Goal: Task Accomplishment & Management: Use online tool/utility

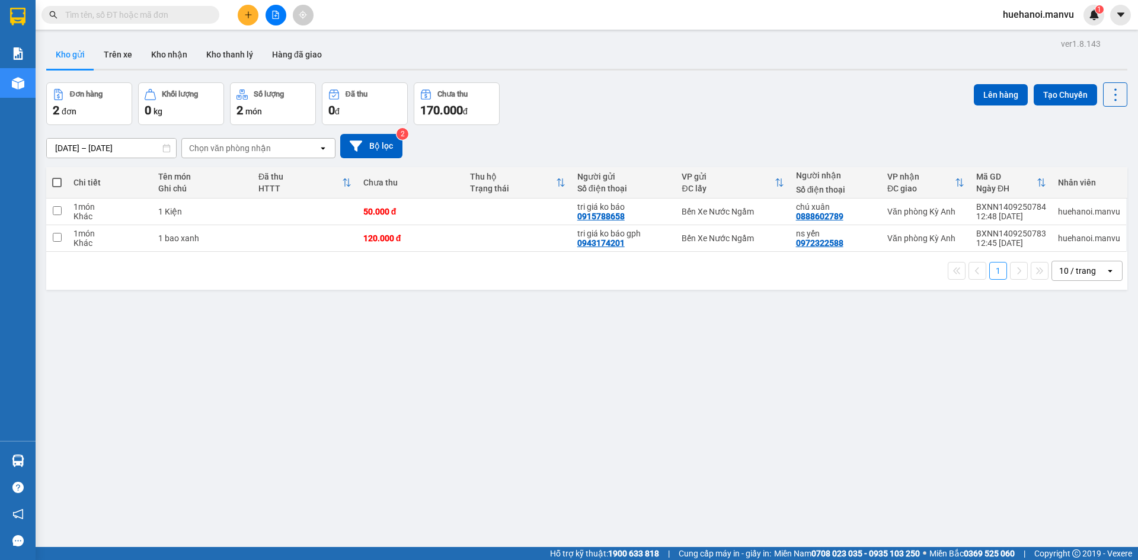
click at [660, 355] on div "ver 1.8.143 Kho gửi Trên xe Kho nhận Kho thanh [PERSON_NAME] đã giao Đơn hàng 2…" at bounding box center [586, 316] width 1091 height 560
click at [678, 372] on div "ver 1.8.143 Kho gửi Trên xe Kho nhận Kho thanh [PERSON_NAME] đã giao Đơn hàng 2…" at bounding box center [586, 316] width 1091 height 560
click at [1003, 477] on div "ver 1.8.143 Kho gửi Trên xe Kho nhận Kho thanh [PERSON_NAME] đã giao Đơn hàng 2…" at bounding box center [586, 316] width 1091 height 560
click at [1056, 534] on div "ver 1.8.143 Kho gửi Trên xe Kho nhận Kho thanh [PERSON_NAME] đã giao Đơn hàng 2…" at bounding box center [586, 316] width 1091 height 560
click at [1053, 215] on button at bounding box center [1057, 212] width 17 height 21
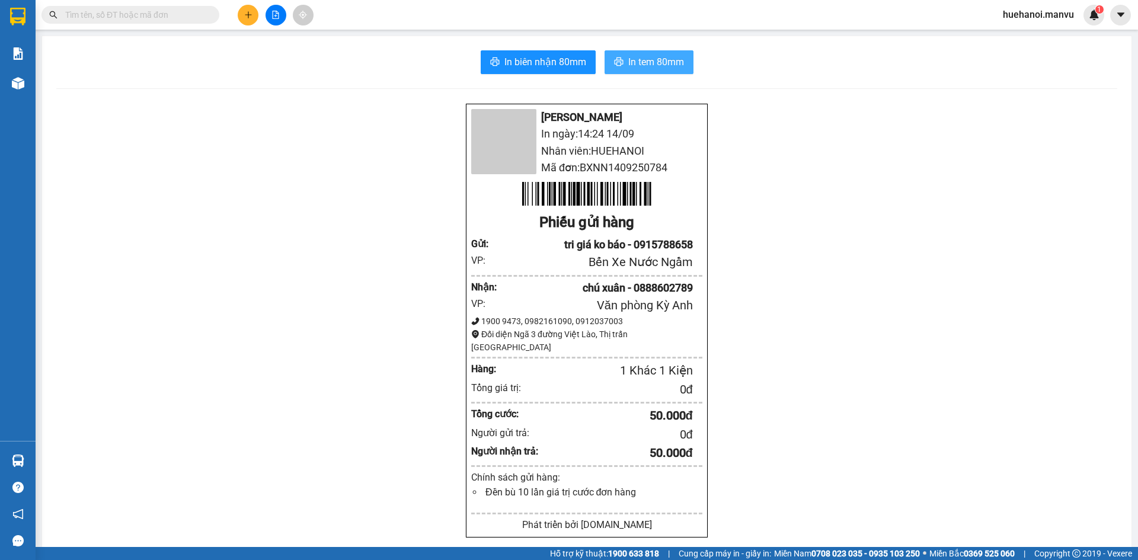
click at [628, 61] on span "In tem 80mm" at bounding box center [656, 62] width 56 height 15
click at [641, 68] on span "In tem 80mm" at bounding box center [656, 62] width 56 height 15
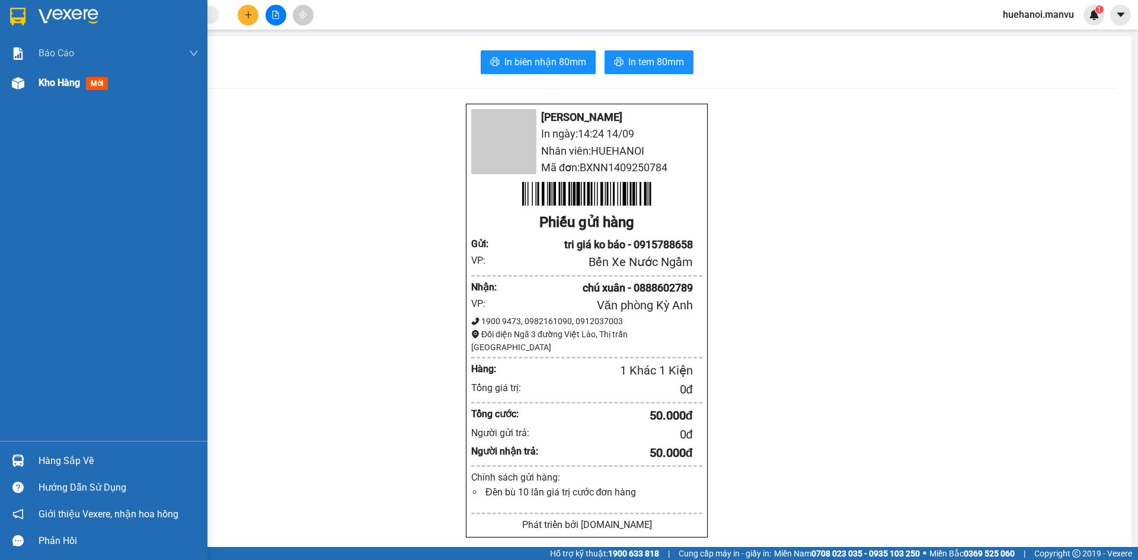
click at [52, 81] on span "Kho hàng" at bounding box center [59, 82] width 41 height 11
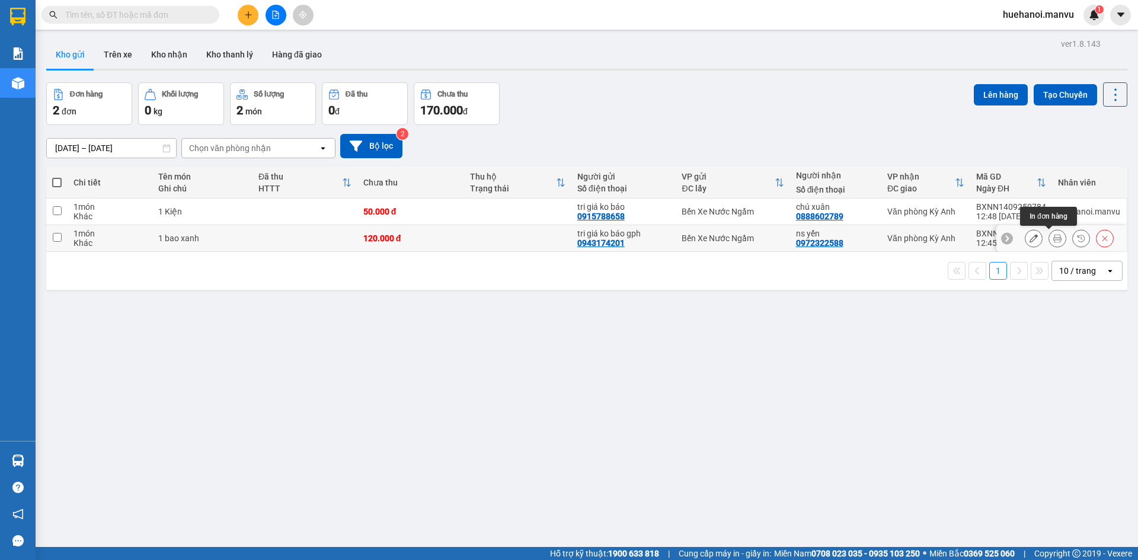
drag, startPoint x: 1048, startPoint y: 242, endPoint x: 1040, endPoint y: 239, distance: 8.6
click at [1049, 239] on div at bounding box center [1058, 238] width 18 height 18
click at [1053, 237] on icon at bounding box center [1057, 238] width 8 height 8
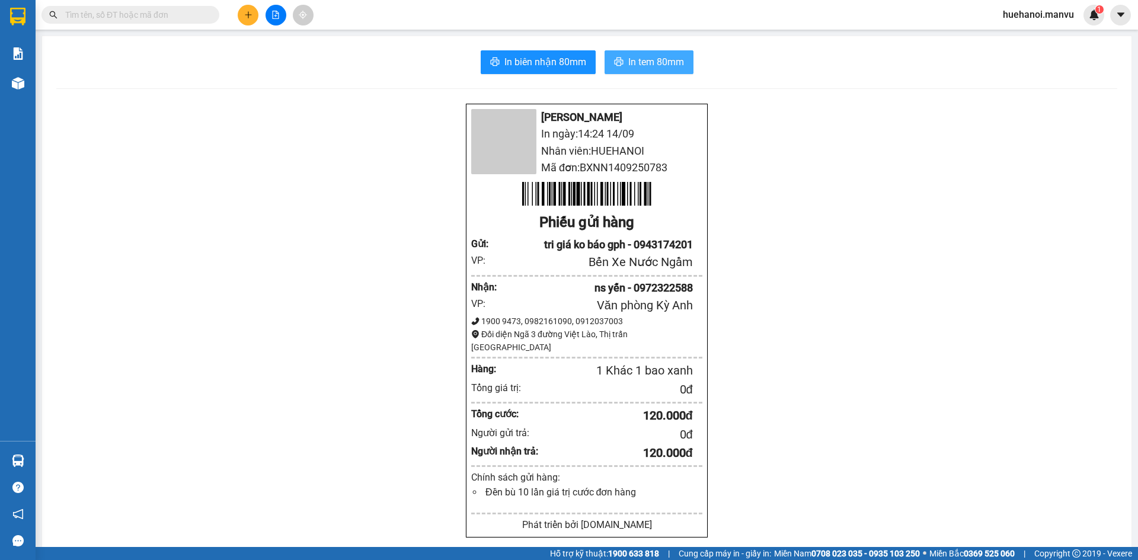
click at [668, 66] on span "In tem 80mm" at bounding box center [656, 62] width 56 height 15
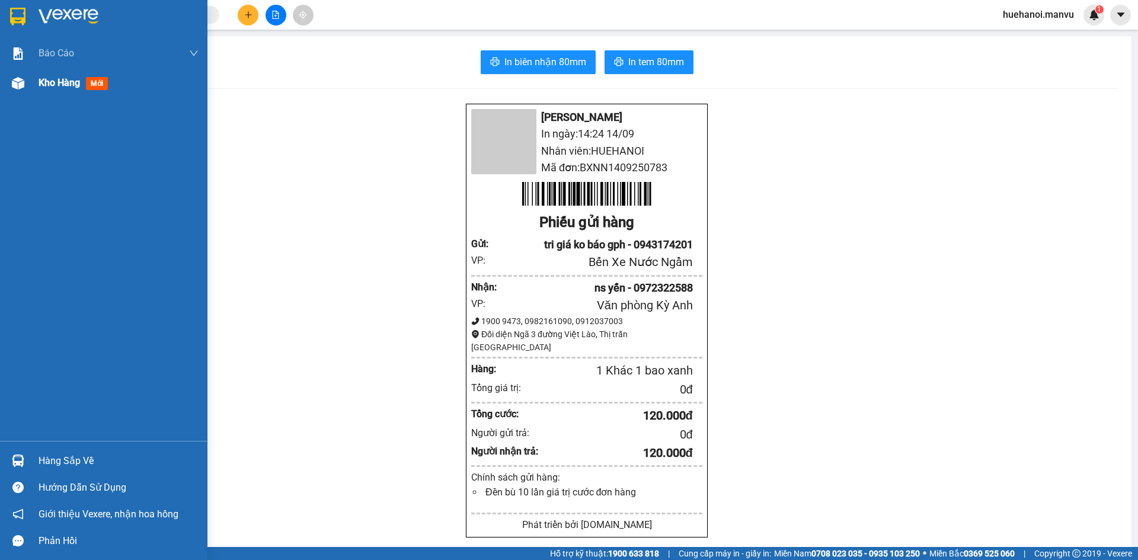
click at [54, 80] on span "Kho hàng" at bounding box center [59, 82] width 41 height 11
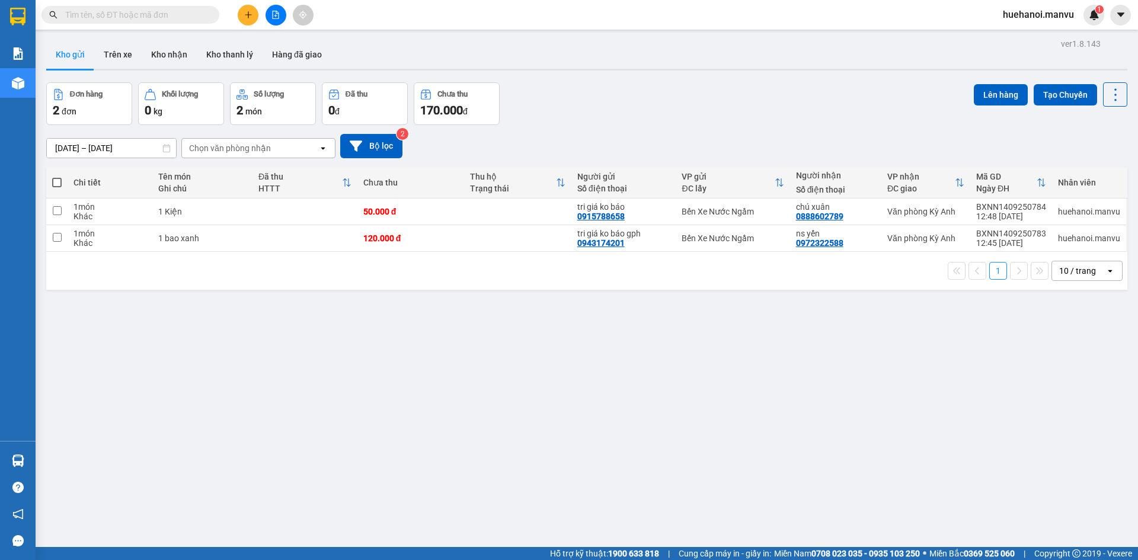
click at [59, 188] on label at bounding box center [56, 183] width 9 height 12
click at [57, 177] on input "checkbox" at bounding box center [57, 177] width 0 height 0
checkbox input "true"
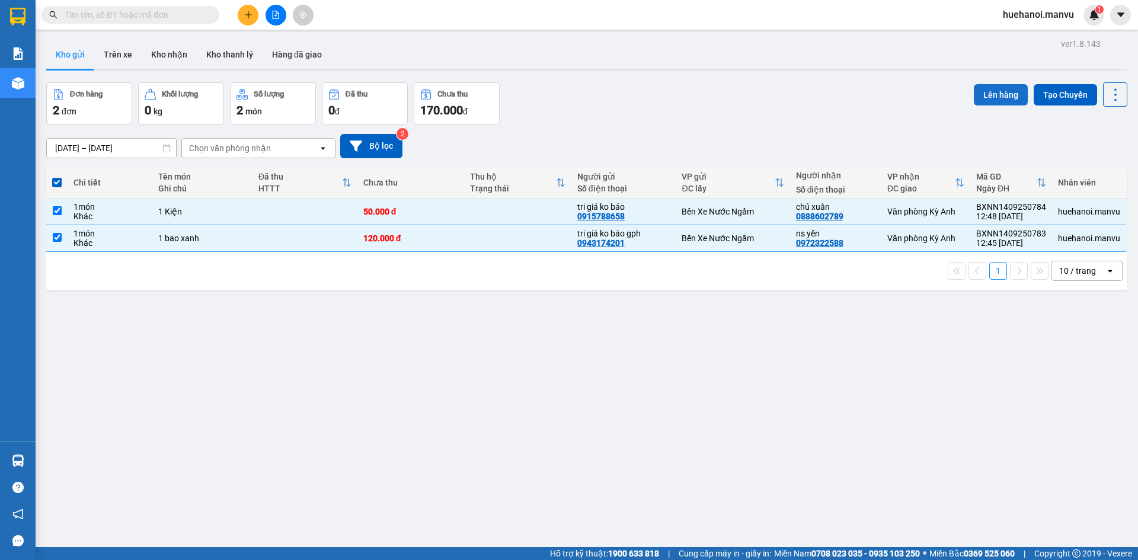
click at [979, 100] on button "Lên hàng" at bounding box center [1001, 94] width 54 height 21
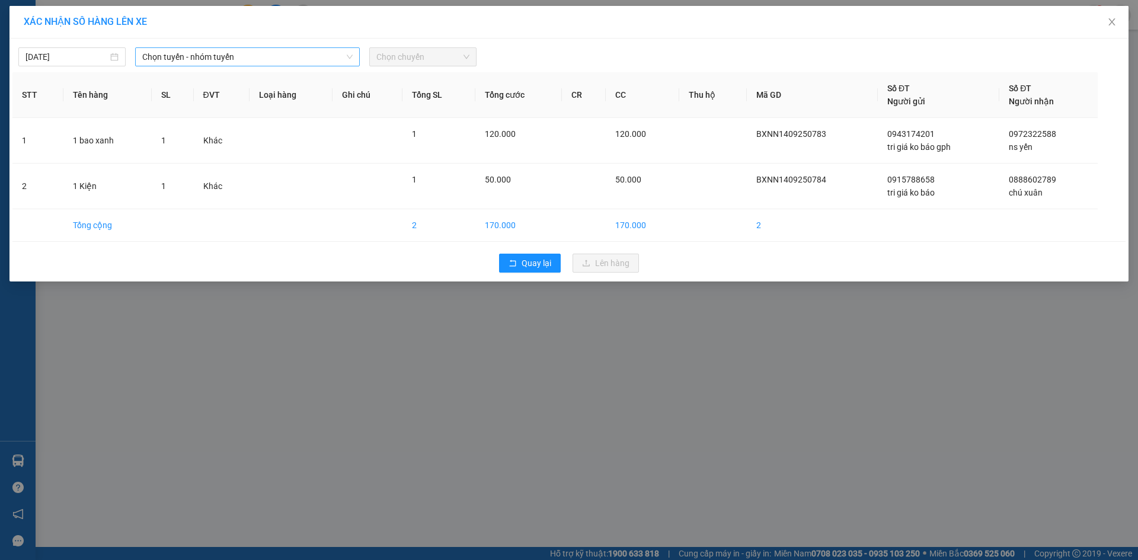
click at [213, 49] on span "Chọn tuyến - nhóm tuyến" at bounding box center [247, 57] width 210 height 18
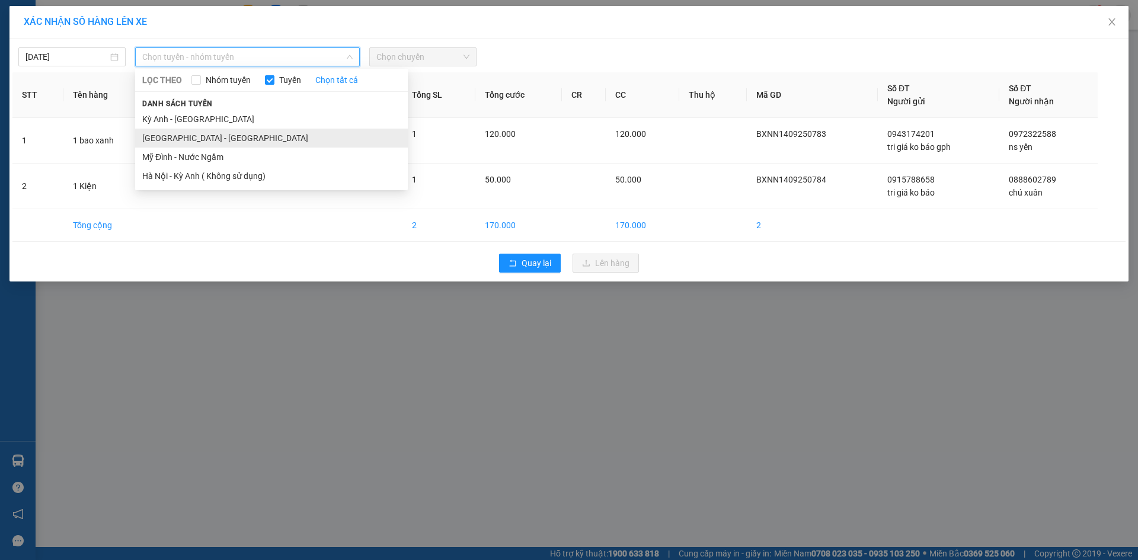
click at [198, 133] on li "[GEOGRAPHIC_DATA] - [GEOGRAPHIC_DATA]" at bounding box center [271, 138] width 273 height 19
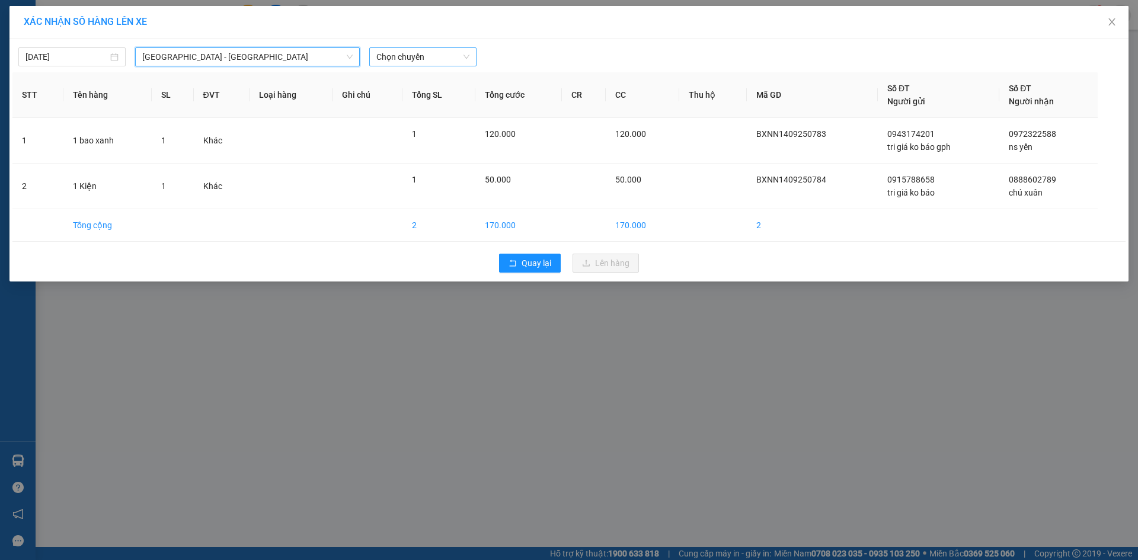
click at [432, 60] on span "Chọn chuyến" at bounding box center [422, 57] width 93 height 18
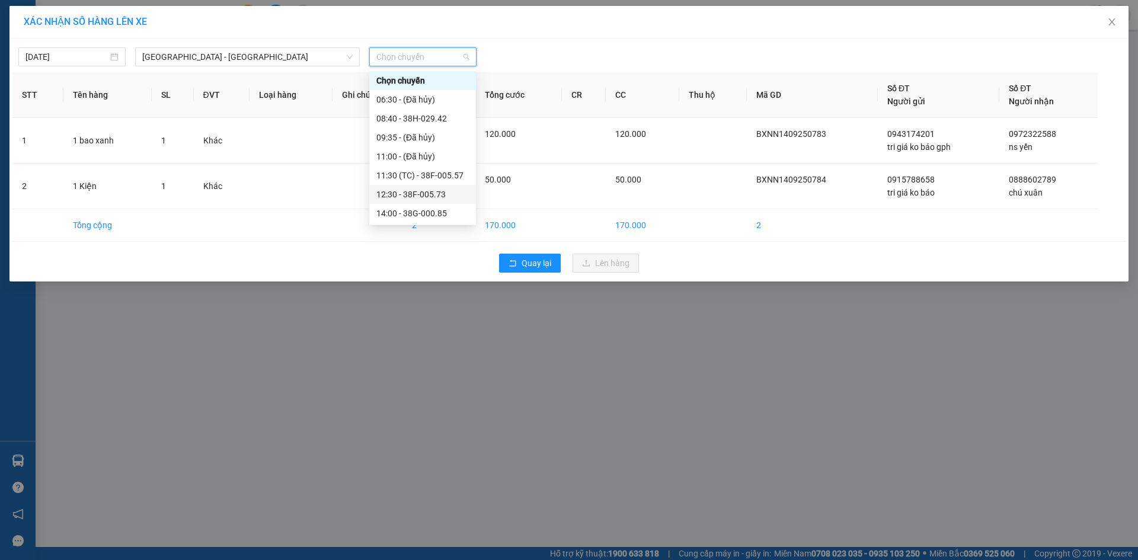
scroll to position [59, 0]
click at [533, 267] on span "Quay lại" at bounding box center [537, 263] width 30 height 13
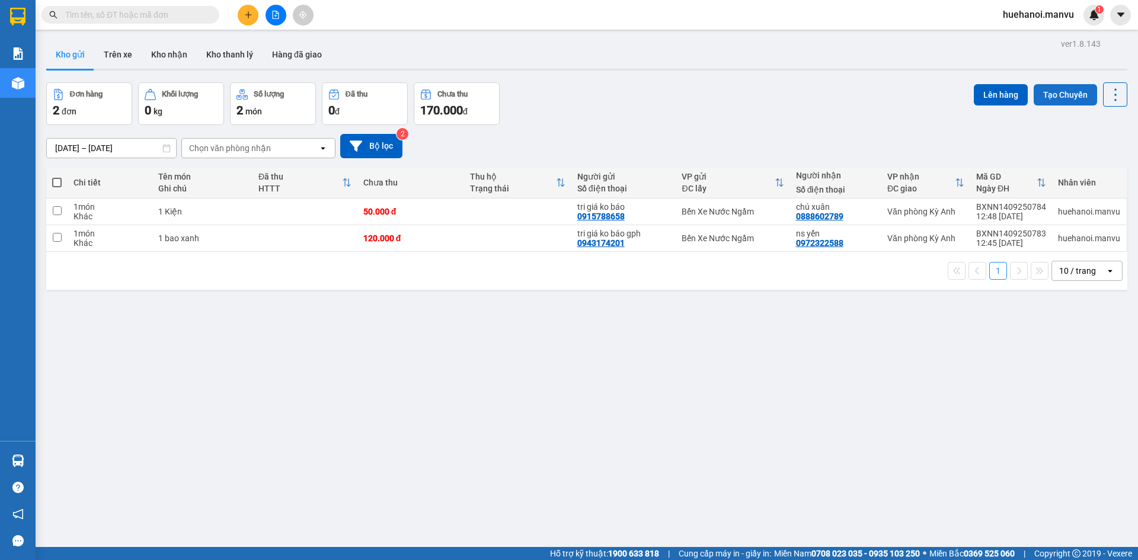
click at [1058, 94] on button "Tạo Chuyến" at bounding box center [1065, 94] width 63 height 21
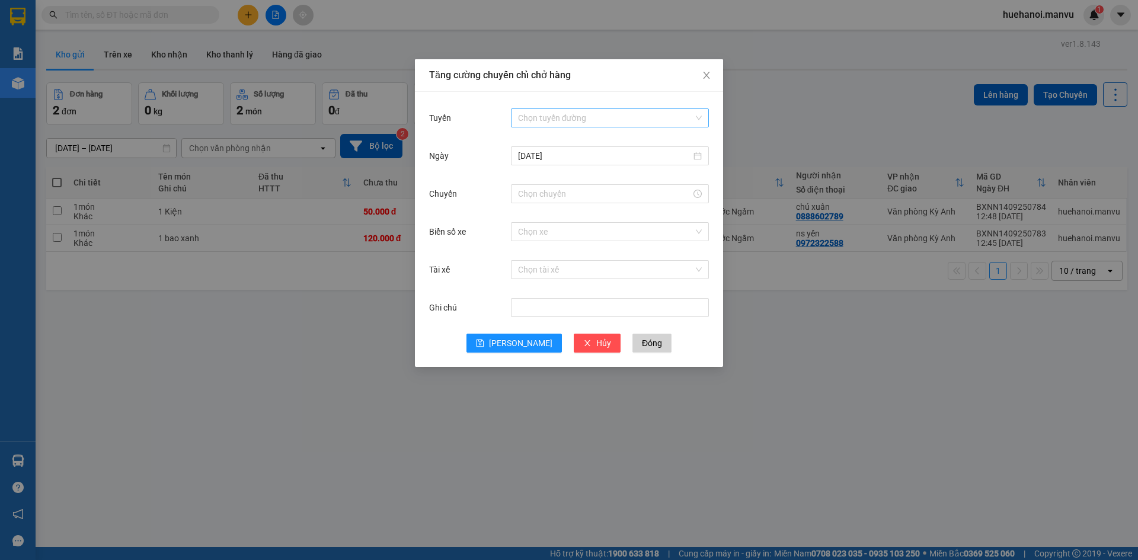
click at [585, 118] on input "Tuyến" at bounding box center [605, 118] width 175 height 18
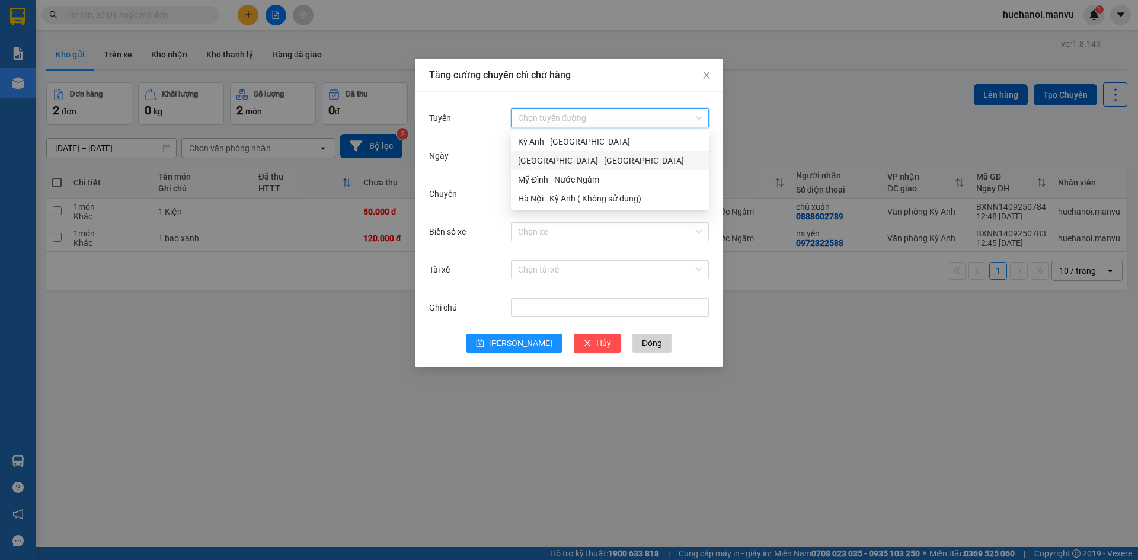
click at [563, 157] on div "[GEOGRAPHIC_DATA] - [GEOGRAPHIC_DATA]" at bounding box center [610, 160] width 184 height 13
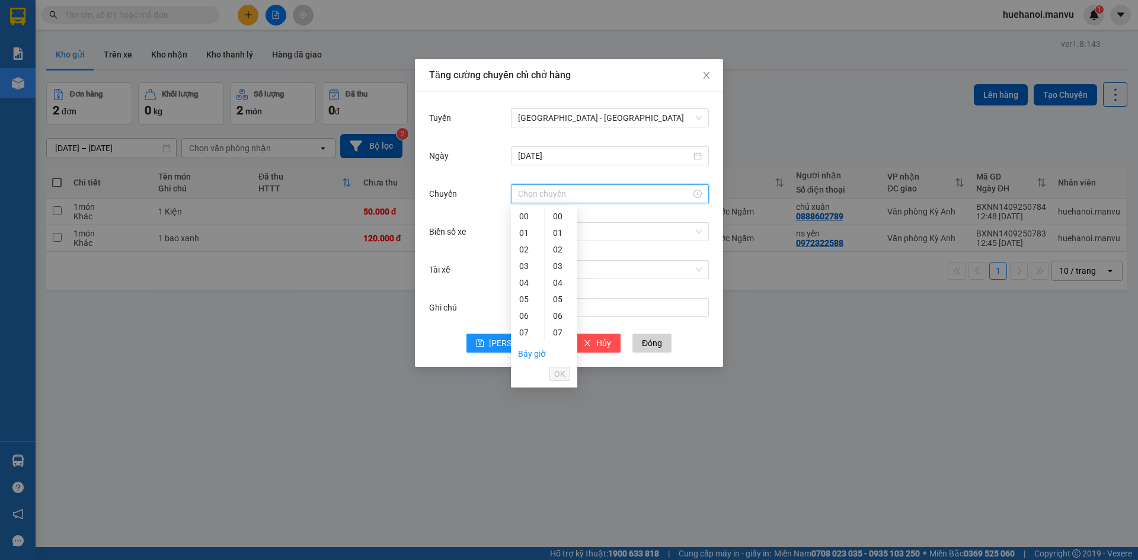
click at [571, 195] on input "Chuyến" at bounding box center [604, 193] width 173 height 13
click at [524, 215] on div "14" at bounding box center [527, 211] width 33 height 17
click at [558, 312] on div "31" at bounding box center [561, 316] width 33 height 17
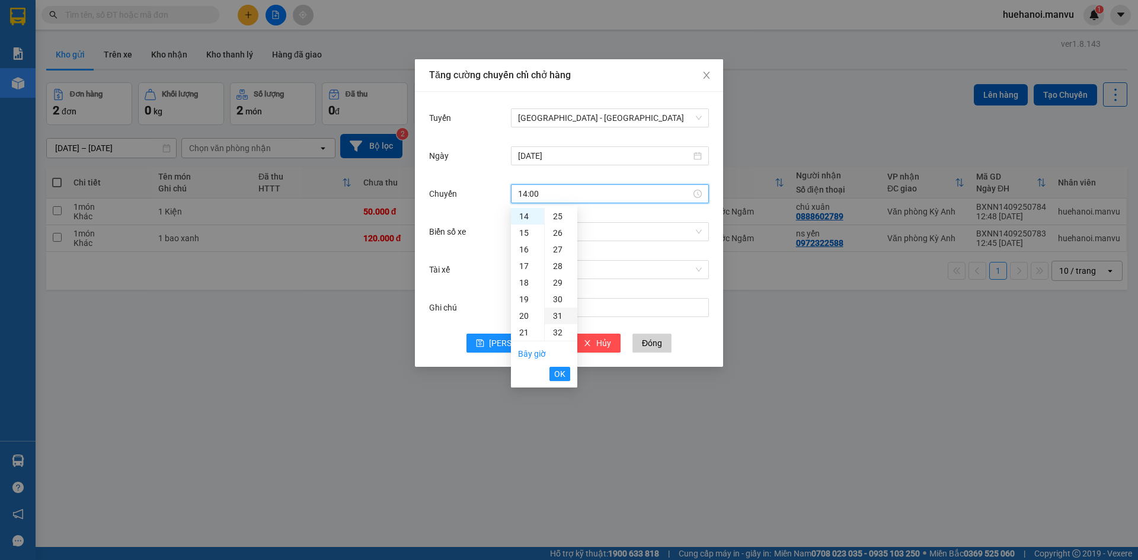
type input "14:31"
click at [563, 371] on span "OK" at bounding box center [559, 374] width 11 height 13
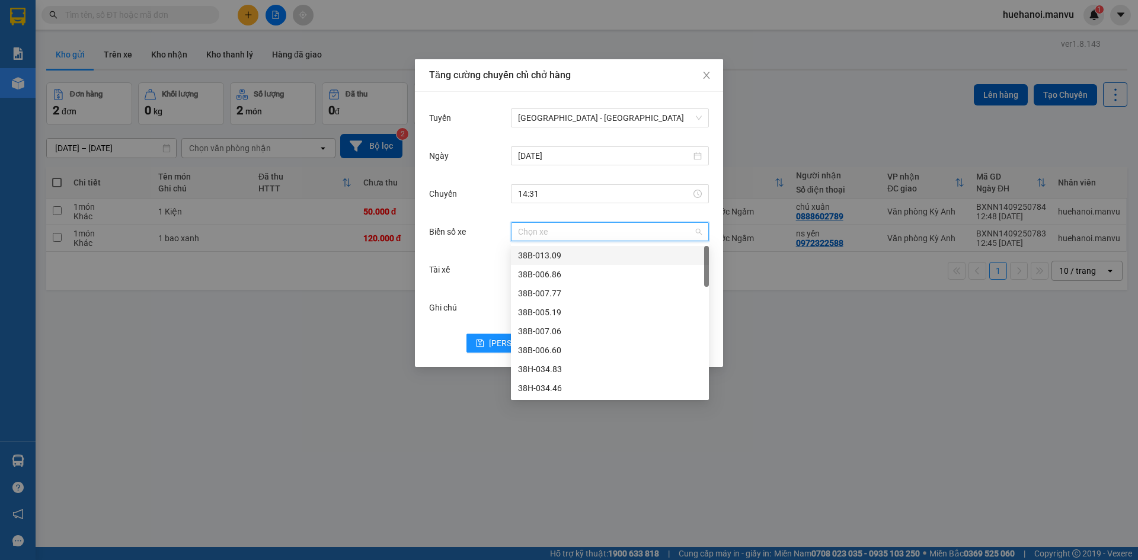
click at [550, 228] on input "Biển số xe" at bounding box center [605, 232] width 175 height 18
click at [563, 277] on div "38G-000.85" at bounding box center [610, 276] width 184 height 13
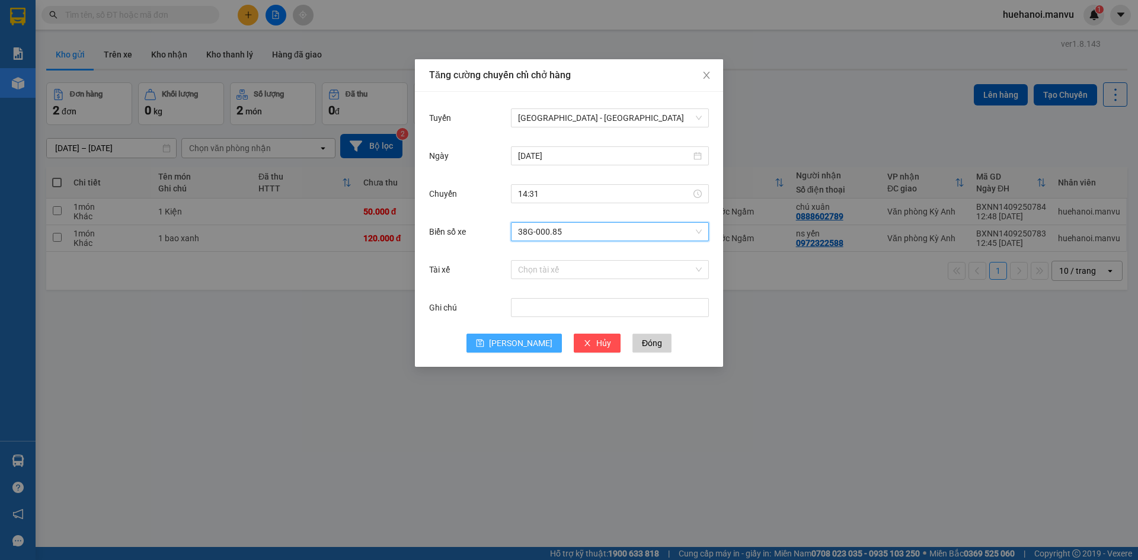
click at [519, 344] on span "[PERSON_NAME]" at bounding box center [520, 343] width 63 height 13
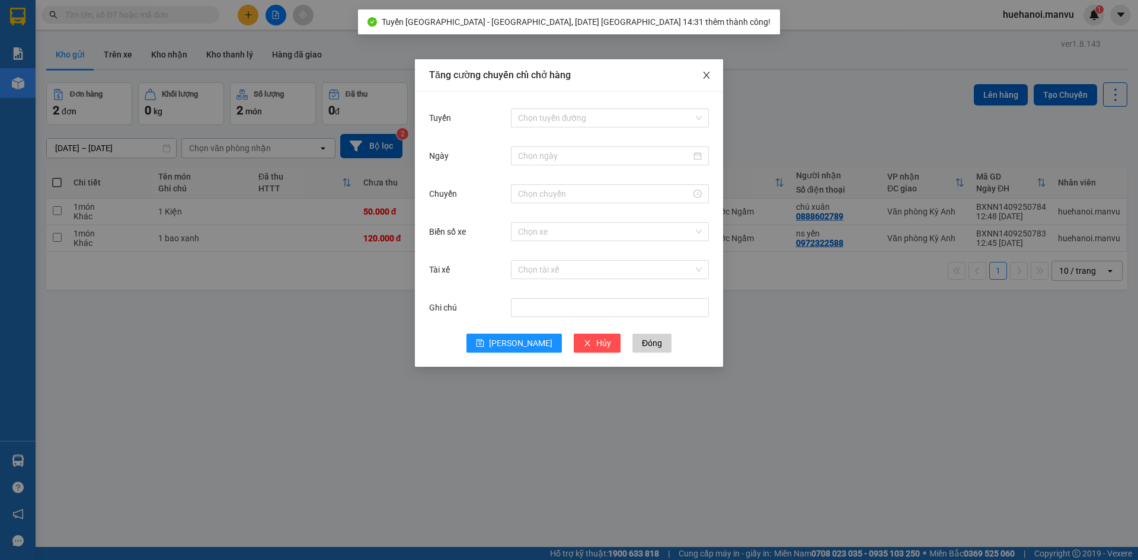
click at [707, 76] on icon "close" at bounding box center [706, 75] width 9 height 9
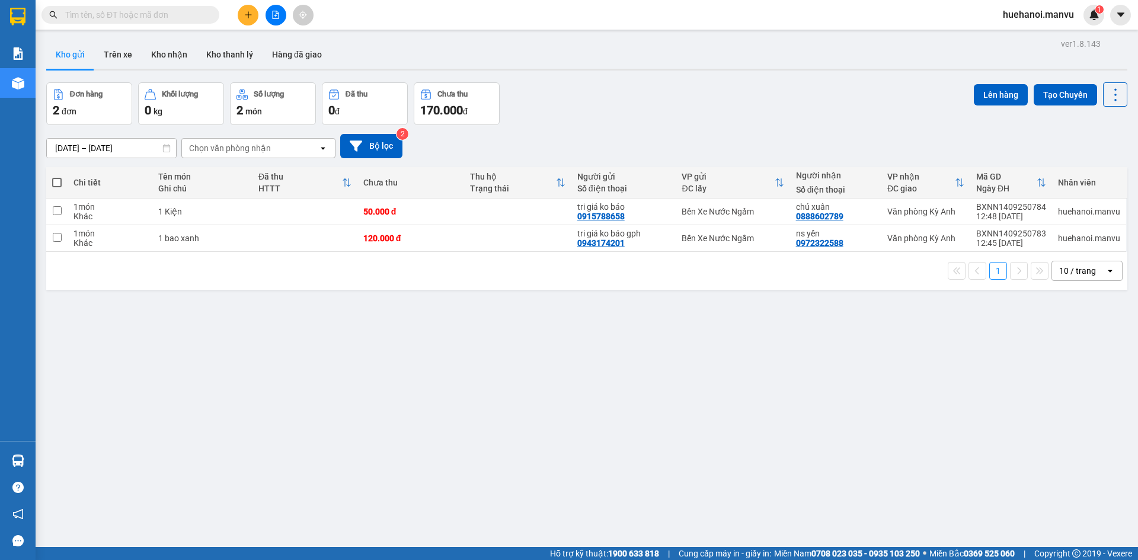
click at [56, 182] on span at bounding box center [56, 182] width 9 height 9
click at [57, 177] on input "checkbox" at bounding box center [57, 177] width 0 height 0
checkbox input "true"
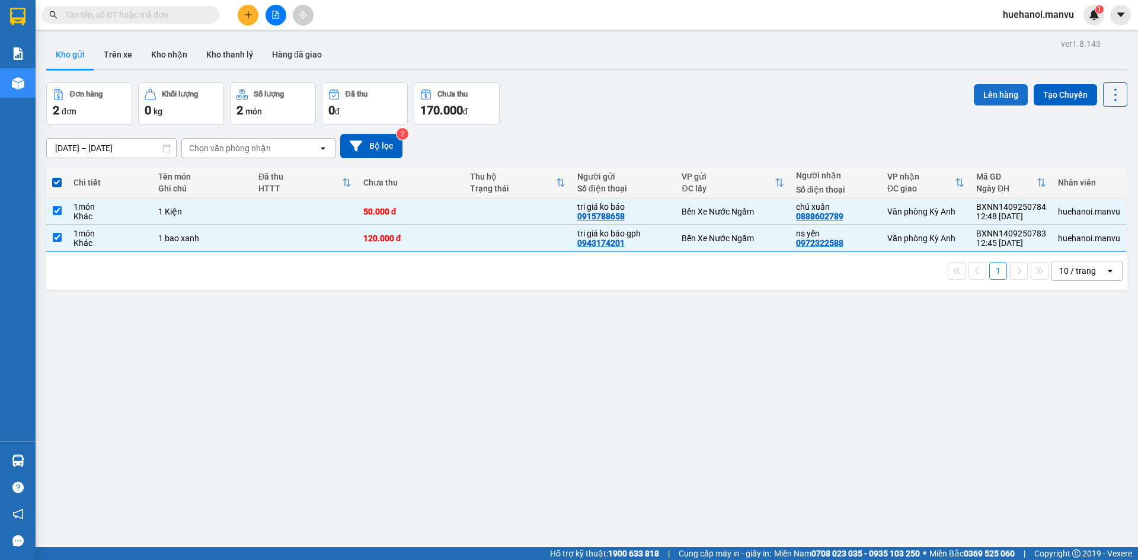
click at [988, 93] on button "Lên hàng" at bounding box center [1001, 94] width 54 height 21
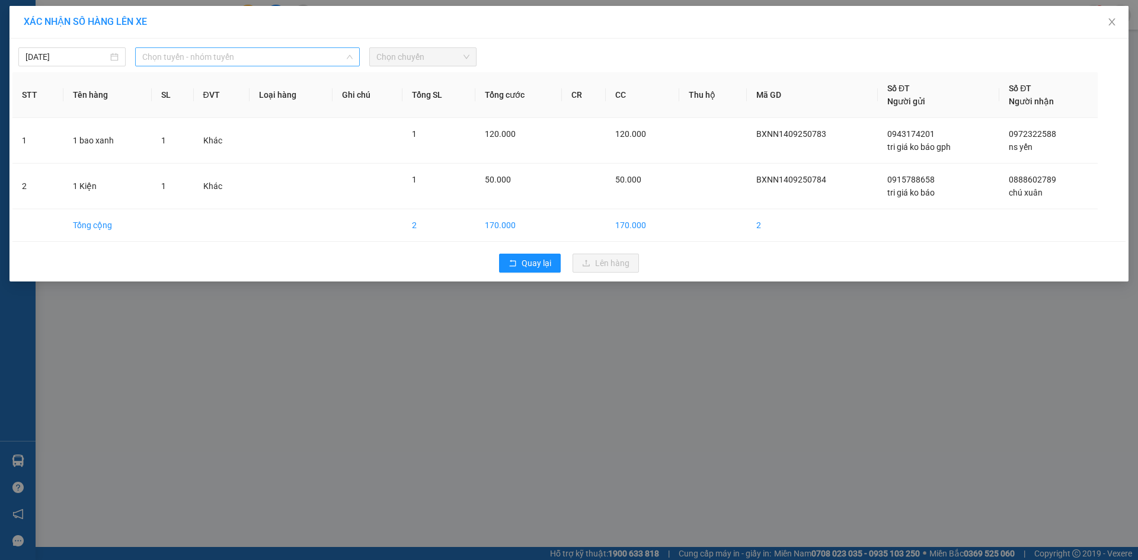
click at [189, 59] on span "Chọn tuyến - nhóm tuyến" at bounding box center [247, 57] width 210 height 18
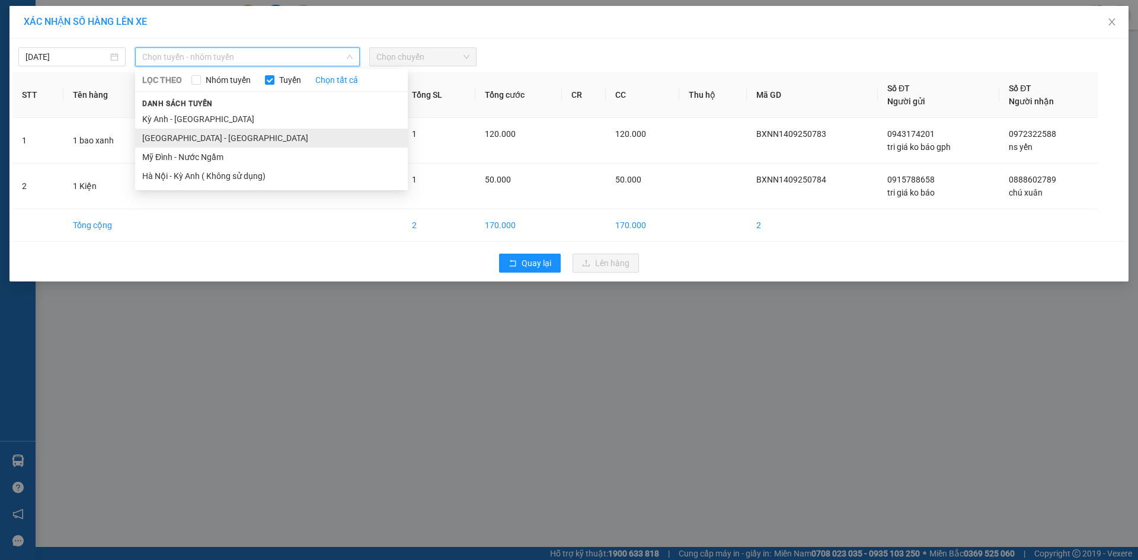
click at [177, 136] on li "[GEOGRAPHIC_DATA] - [GEOGRAPHIC_DATA]" at bounding box center [271, 138] width 273 height 19
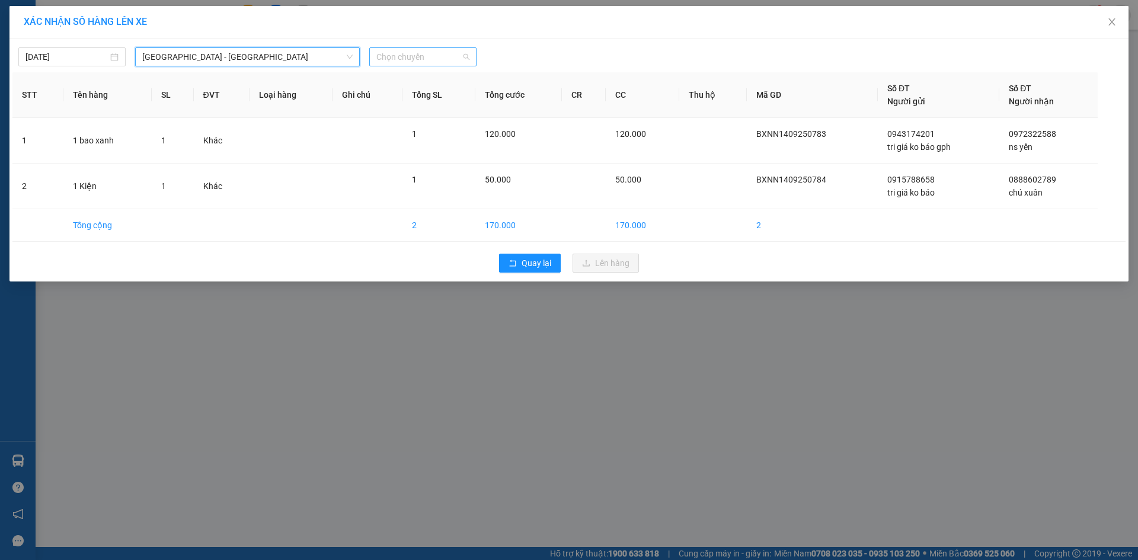
click at [423, 62] on span "Chọn chuyến" at bounding box center [422, 57] width 93 height 18
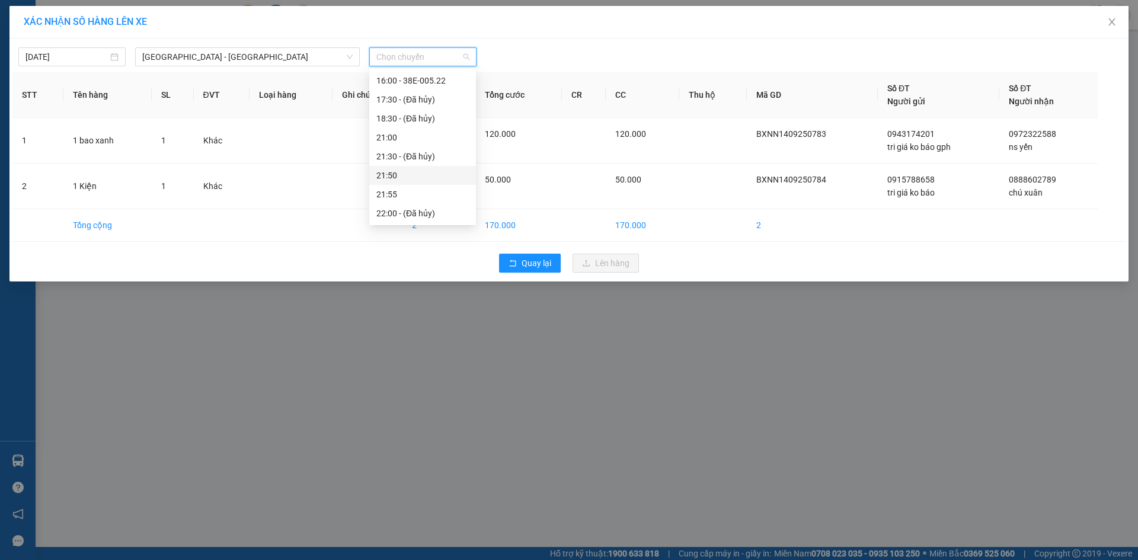
scroll to position [111, 0]
click at [426, 124] on div "14:31 (TC) - 38G-000.85" at bounding box center [422, 120] width 92 height 13
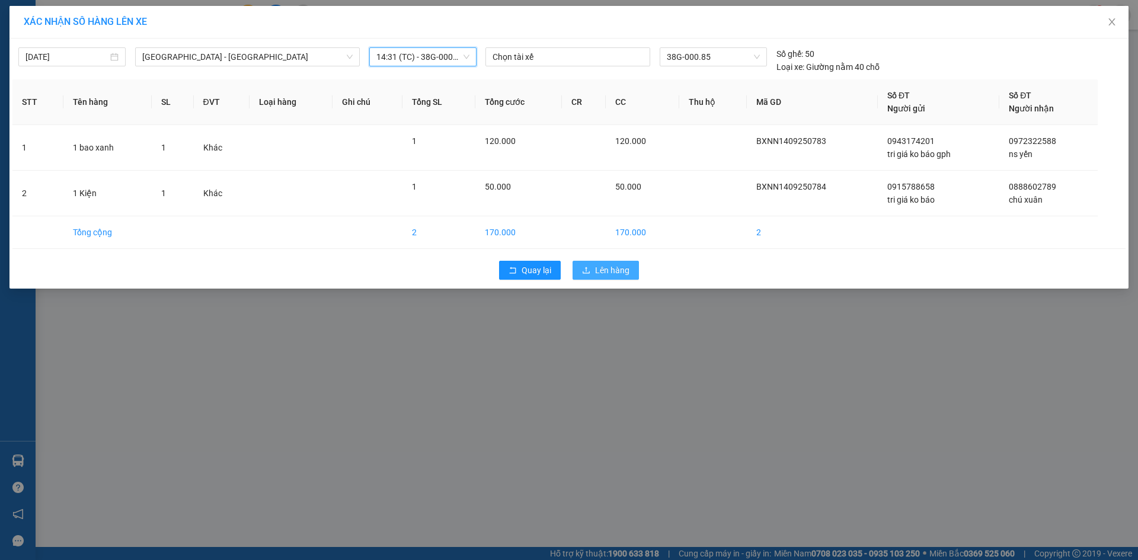
click at [606, 275] on span "Lên hàng" at bounding box center [612, 270] width 34 height 13
